Goal: Transaction & Acquisition: Download file/media

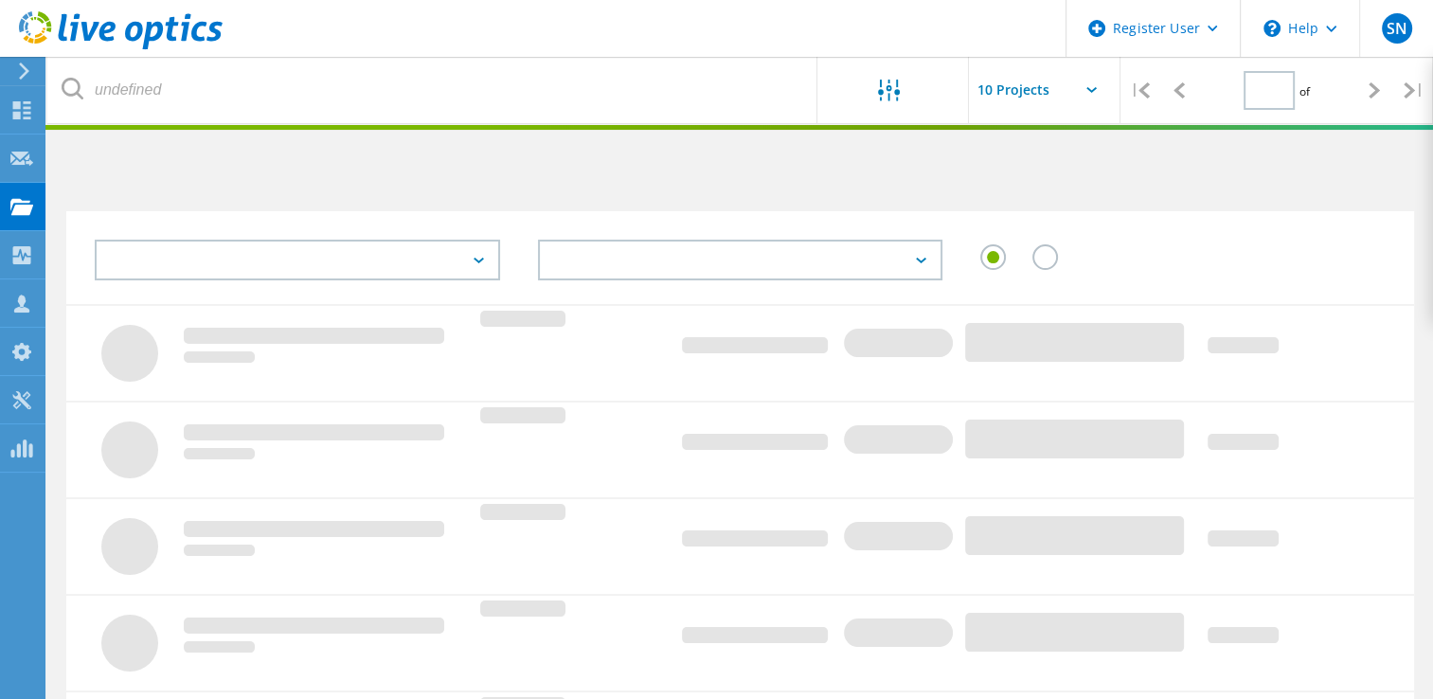
type input "1"
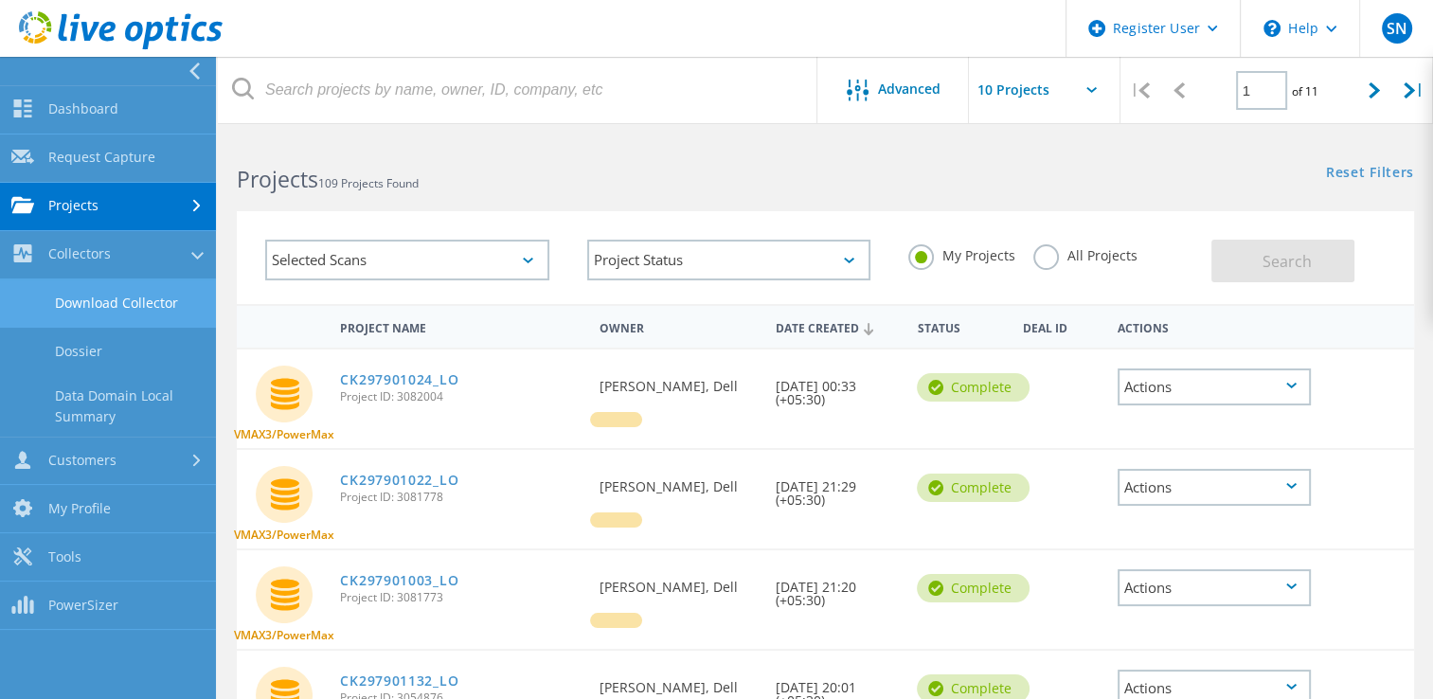
click at [148, 286] on link "Download Collector" at bounding box center [108, 303] width 216 height 48
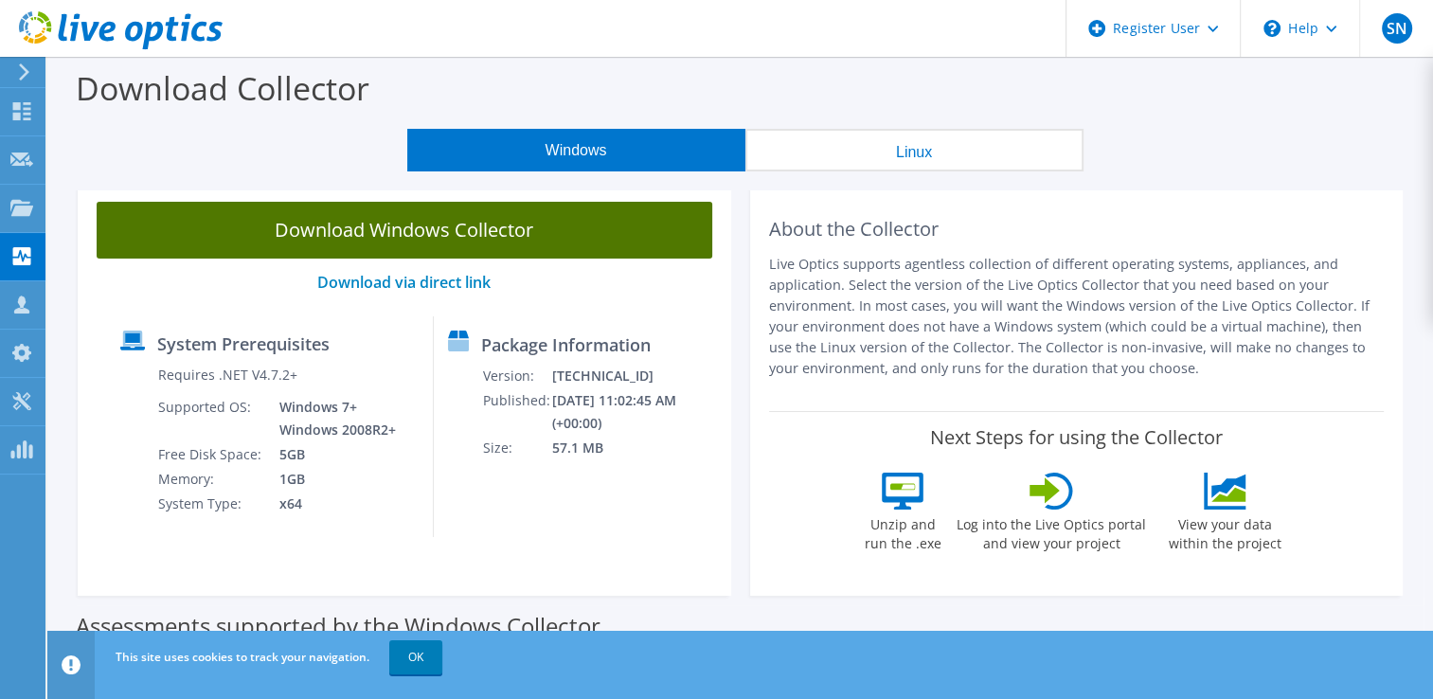
click at [493, 243] on link "Download Windows Collector" at bounding box center [405, 230] width 616 height 57
click at [352, 225] on link "Download Windows Collector" at bounding box center [405, 230] width 616 height 57
